Goal: Task Accomplishment & Management: Use online tool/utility

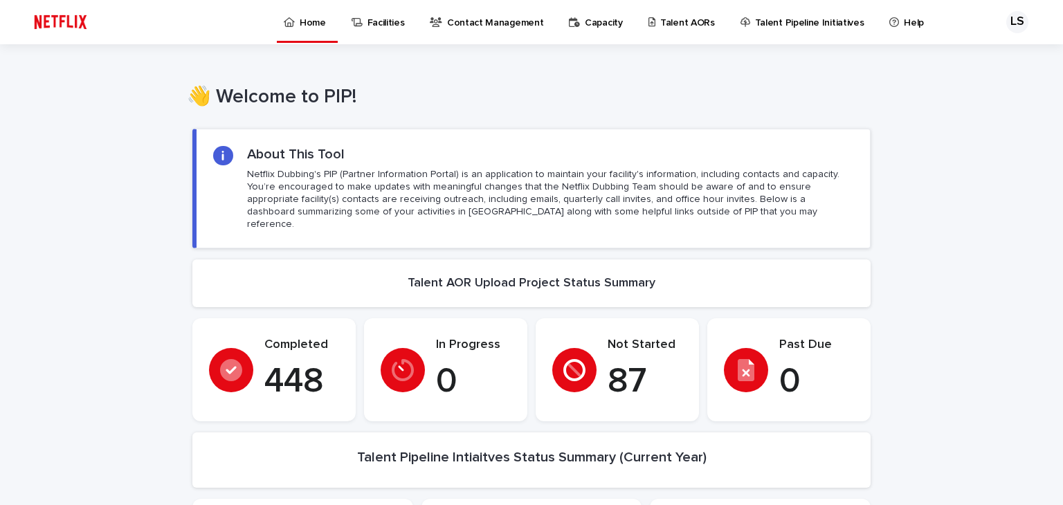
click at [670, 15] on p "Talent AORs" at bounding box center [687, 14] width 55 height 29
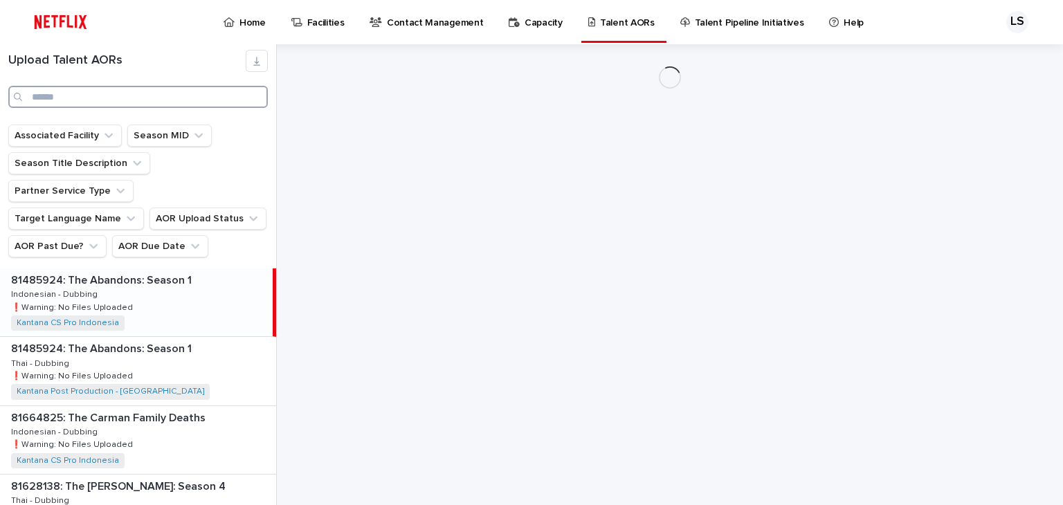
click at [174, 91] on input "Search" at bounding box center [138, 97] width 260 height 22
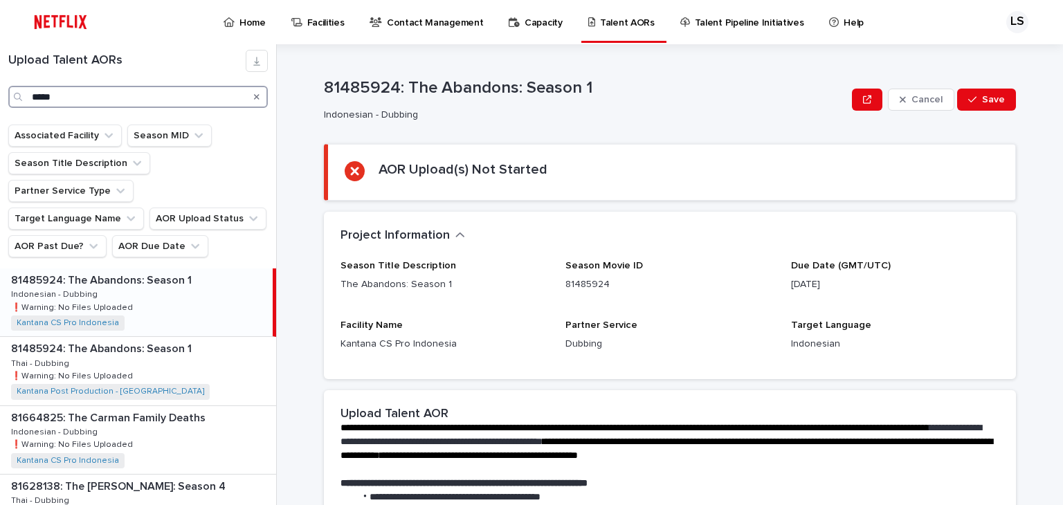
type input "*****"
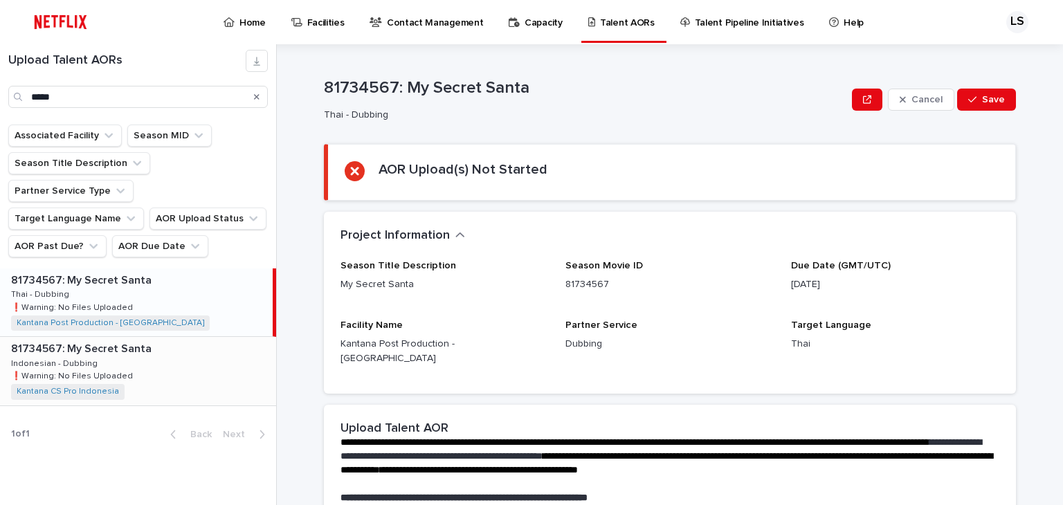
click at [149, 343] on div "81734567: My Secret Santa 81734567: My Secret Santa Indonesian - Dubbing Indone…" at bounding box center [138, 371] width 276 height 68
click at [225, 337] on div "81734567: My Secret Santa 81734567: My Secret Santa Indonesian - Dubbing Indone…" at bounding box center [136, 371] width 273 height 68
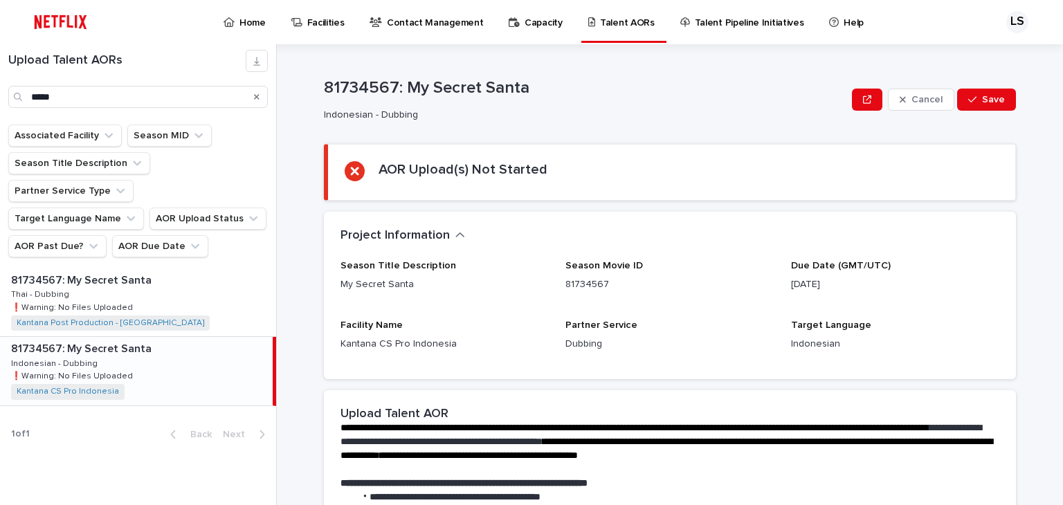
scroll to position [324, 0]
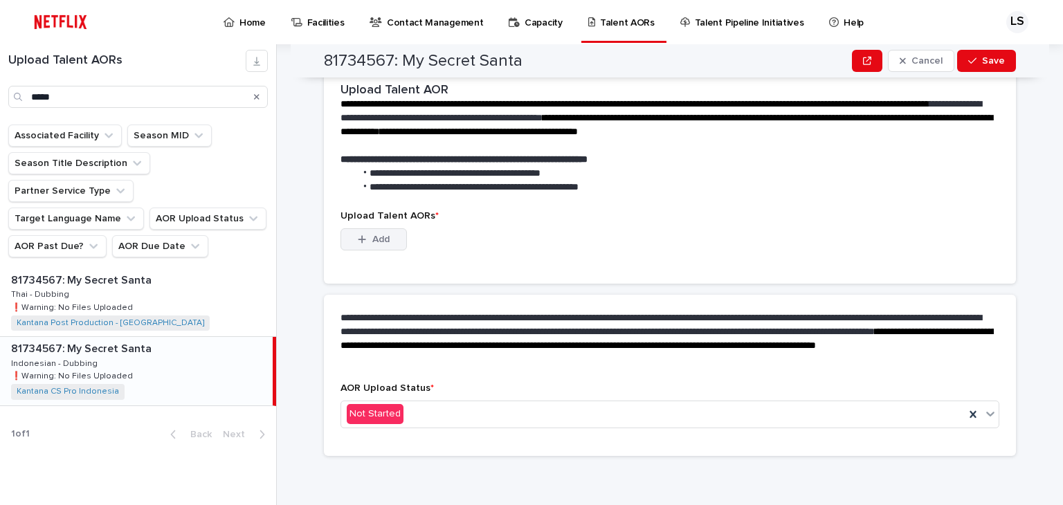
click at [365, 237] on div "button" at bounding box center [365, 240] width 14 height 10
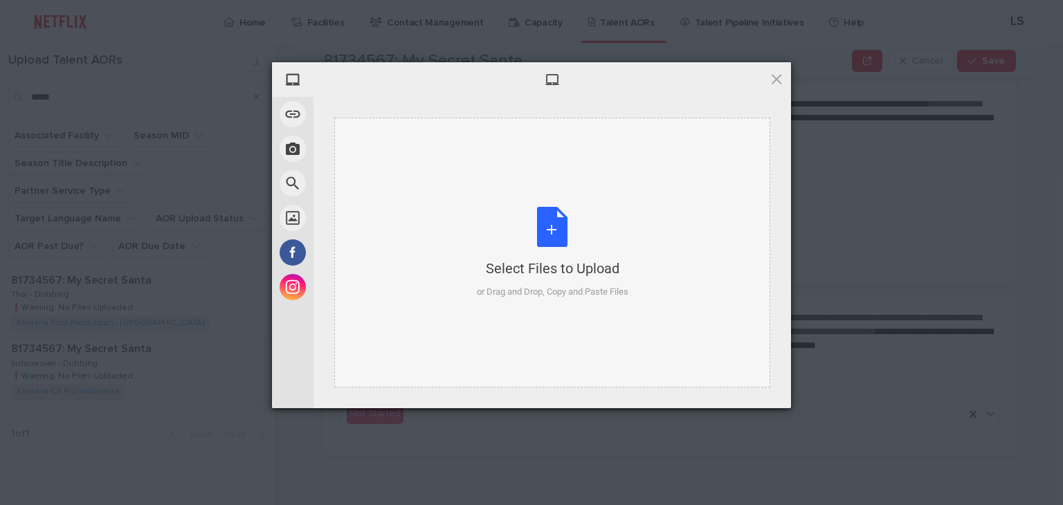
click at [559, 234] on div "Select Files to Upload or Drag and Drop, Copy and Paste Files" at bounding box center [553, 253] width 152 height 92
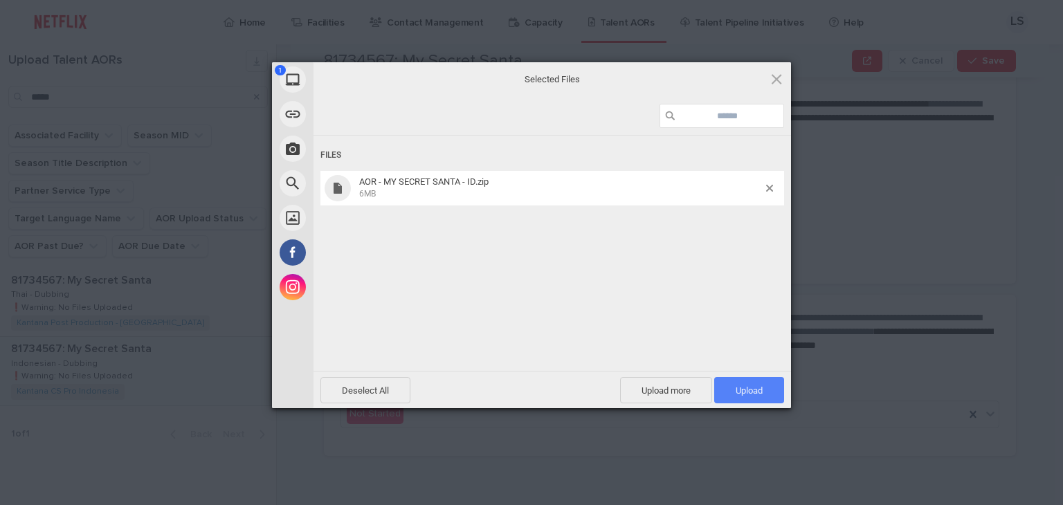
click at [741, 391] on span "Upload 1" at bounding box center [749, 391] width 27 height 10
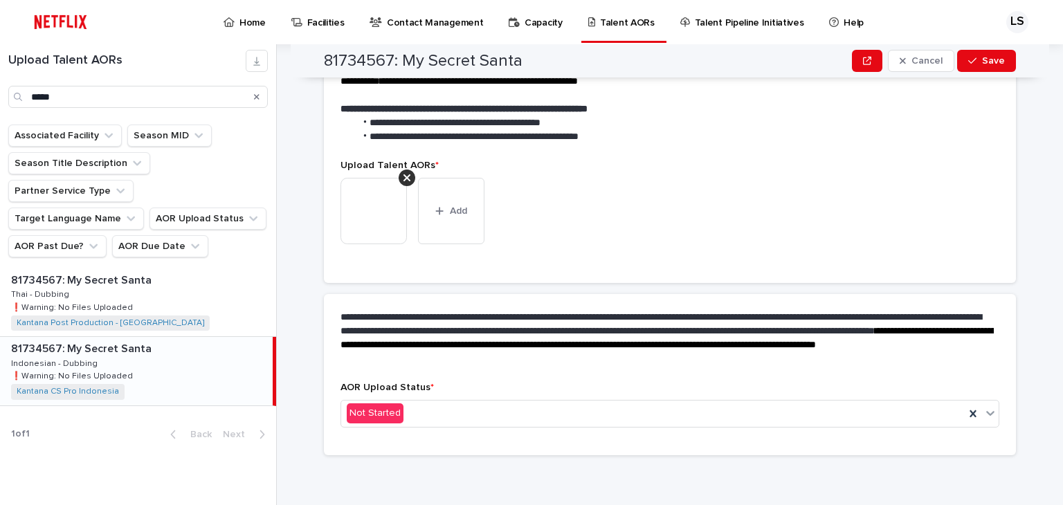
scroll to position [307, 0]
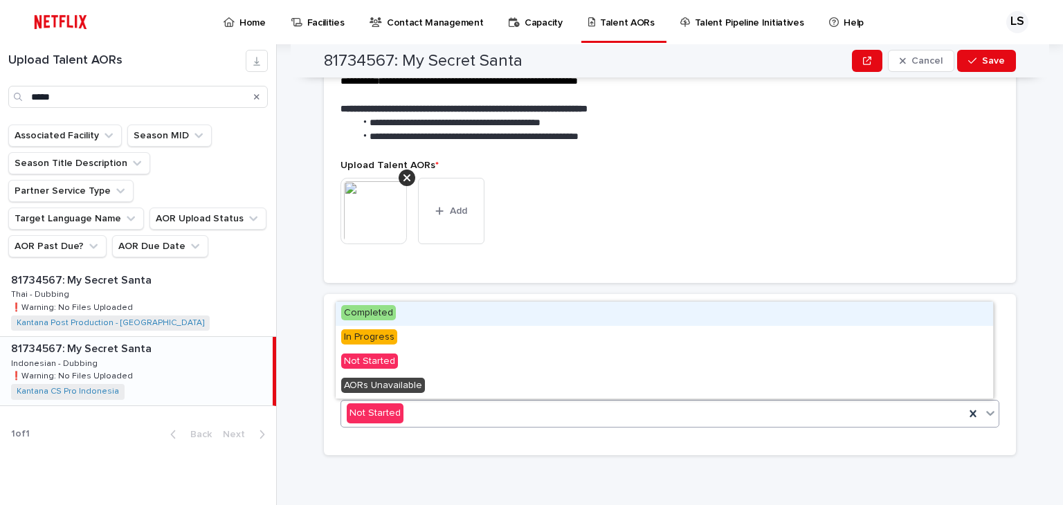
click at [426, 400] on div "Not Started" at bounding box center [670, 414] width 659 height 28
click at [415, 319] on div "Completed" at bounding box center [664, 314] width 657 height 24
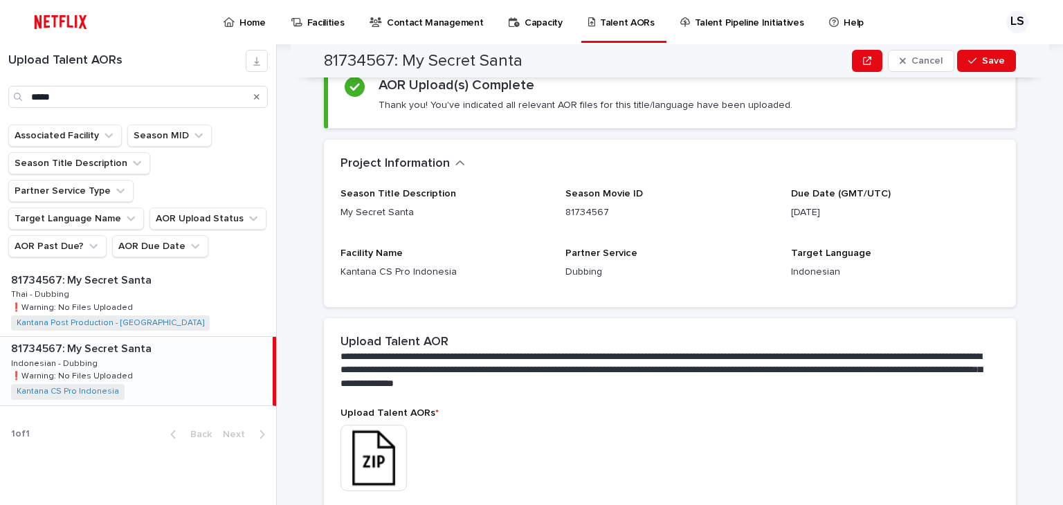
scroll to position [0, 0]
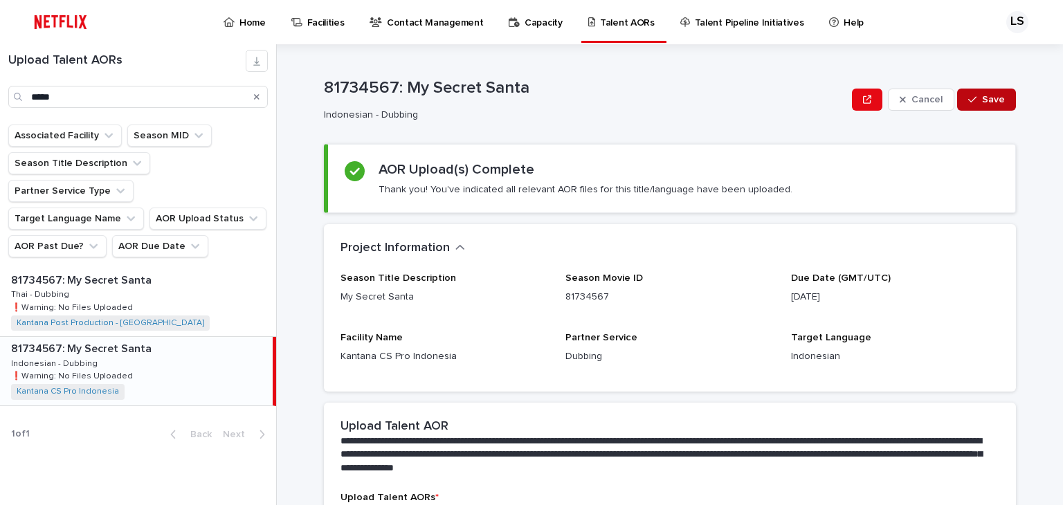
click at [986, 100] on span "Save" at bounding box center [993, 100] width 23 height 10
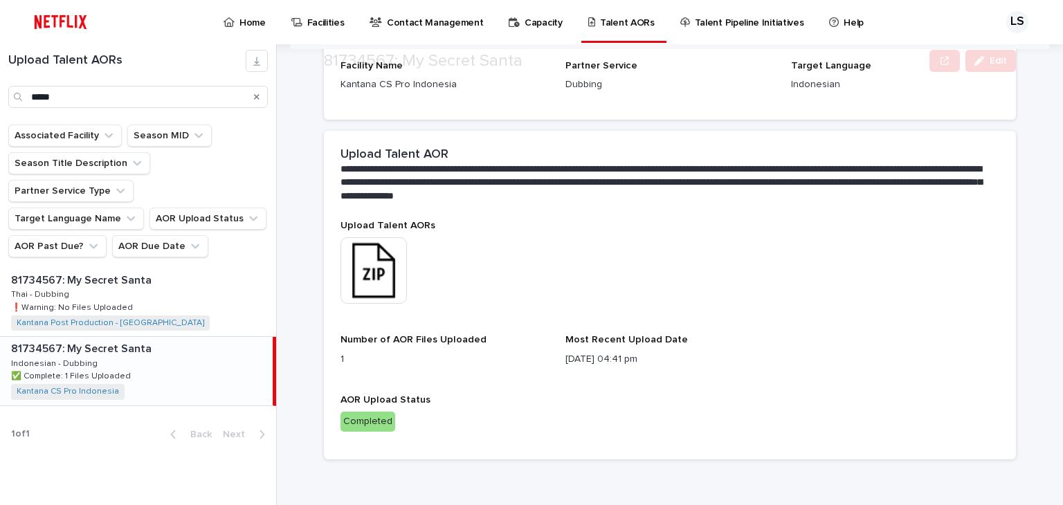
scroll to position [276, 0]
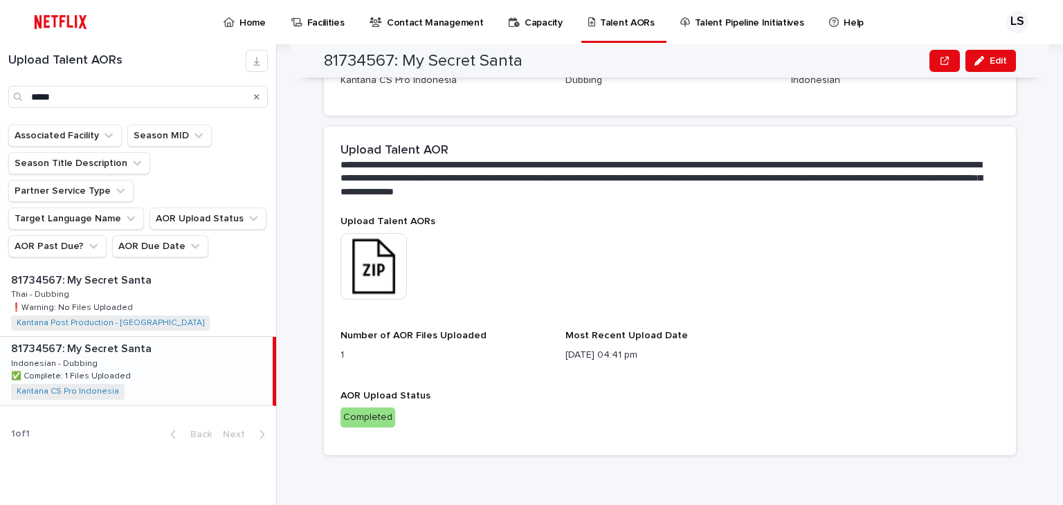
click at [253, 98] on div "Search" at bounding box center [257, 97] width 22 height 22
click at [254, 96] on icon "Search" at bounding box center [257, 97] width 6 height 8
